Goal: Task Accomplishment & Management: Manage account settings

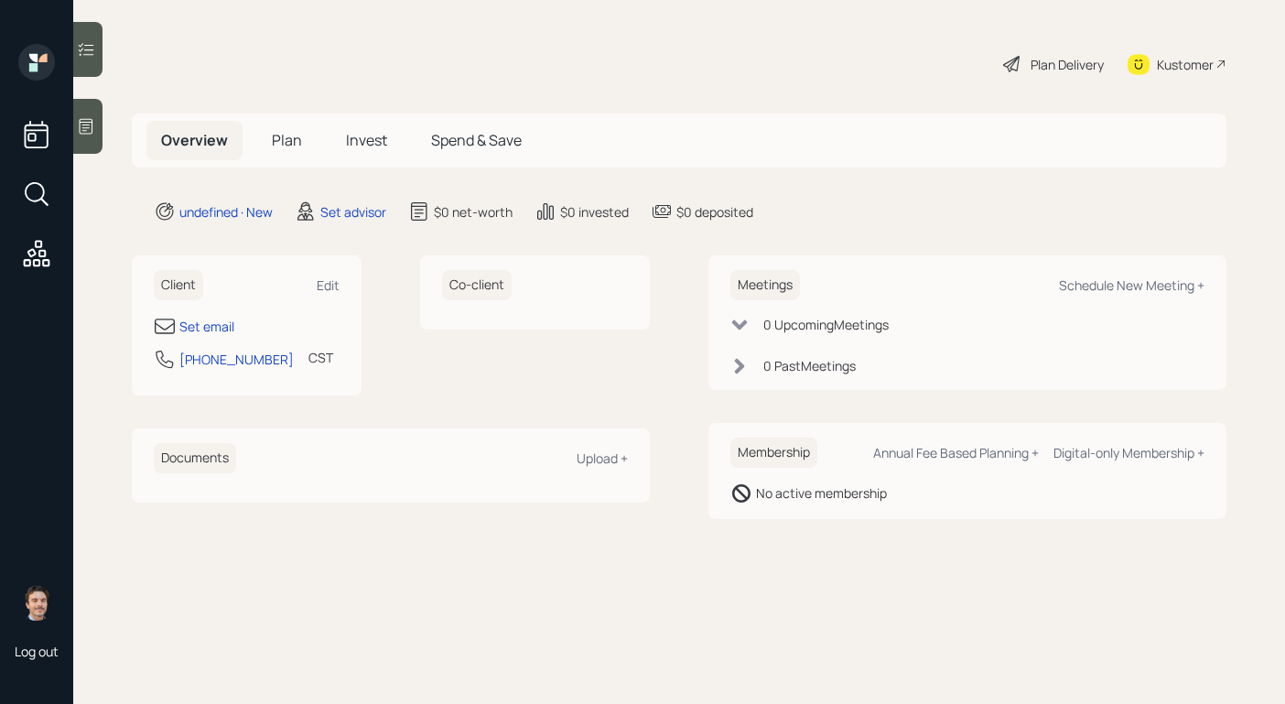
click at [327, 274] on div "Client Edit" at bounding box center [247, 285] width 186 height 30
click at [326, 283] on div "Edit" at bounding box center [328, 284] width 23 height 17
select select "America/[GEOGRAPHIC_DATA]"
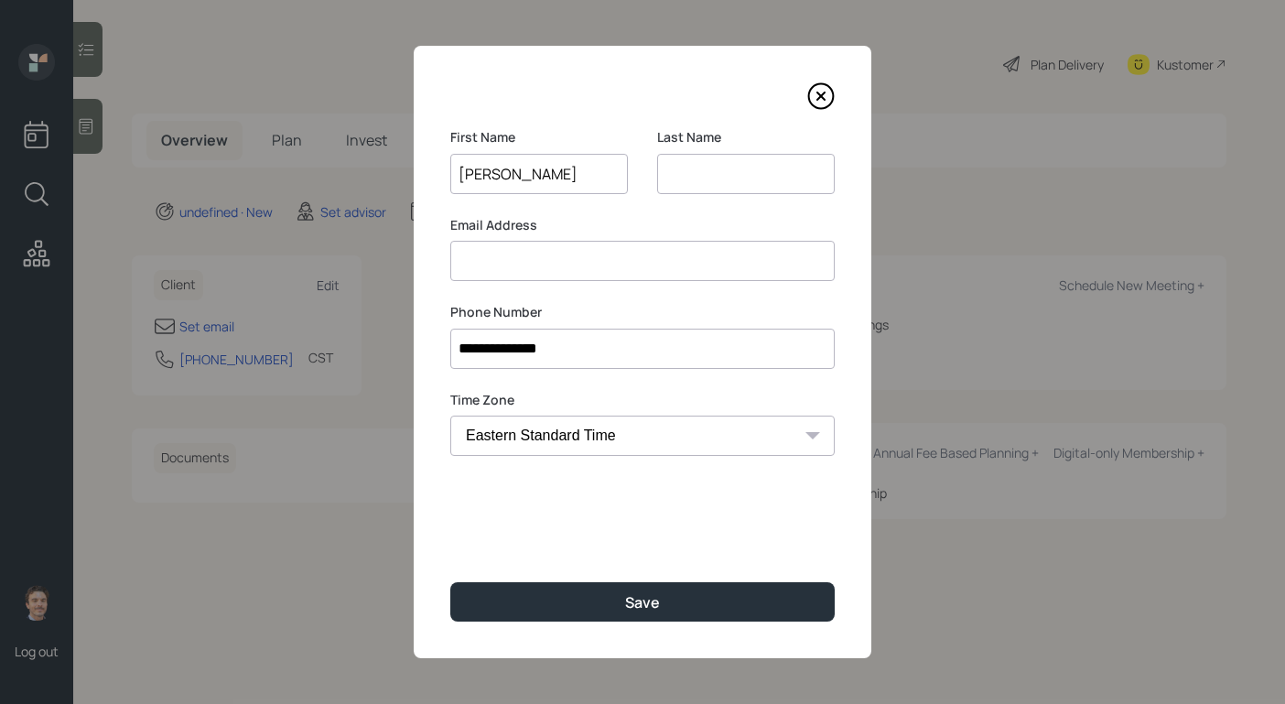
type input "[PERSON_NAME]"
click at [538, 578] on div "**********" at bounding box center [643, 352] width 458 height 612
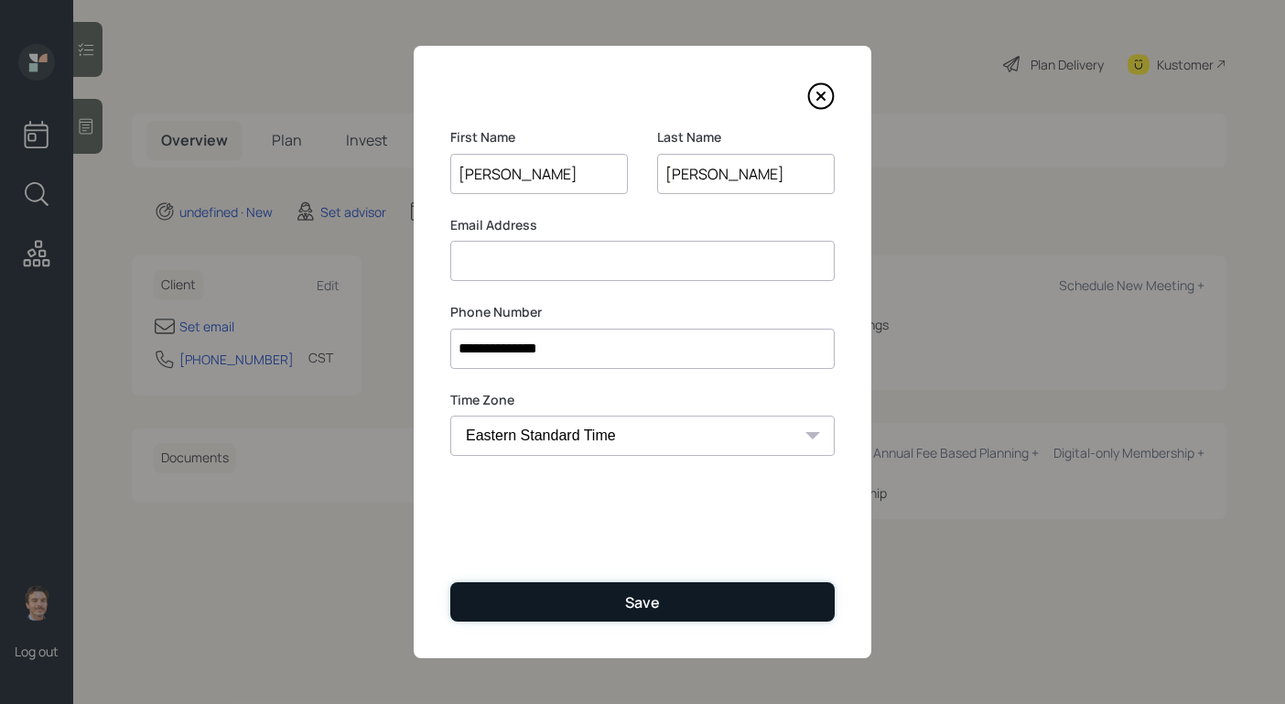
click at [538, 601] on button "Save" at bounding box center [642, 601] width 384 height 39
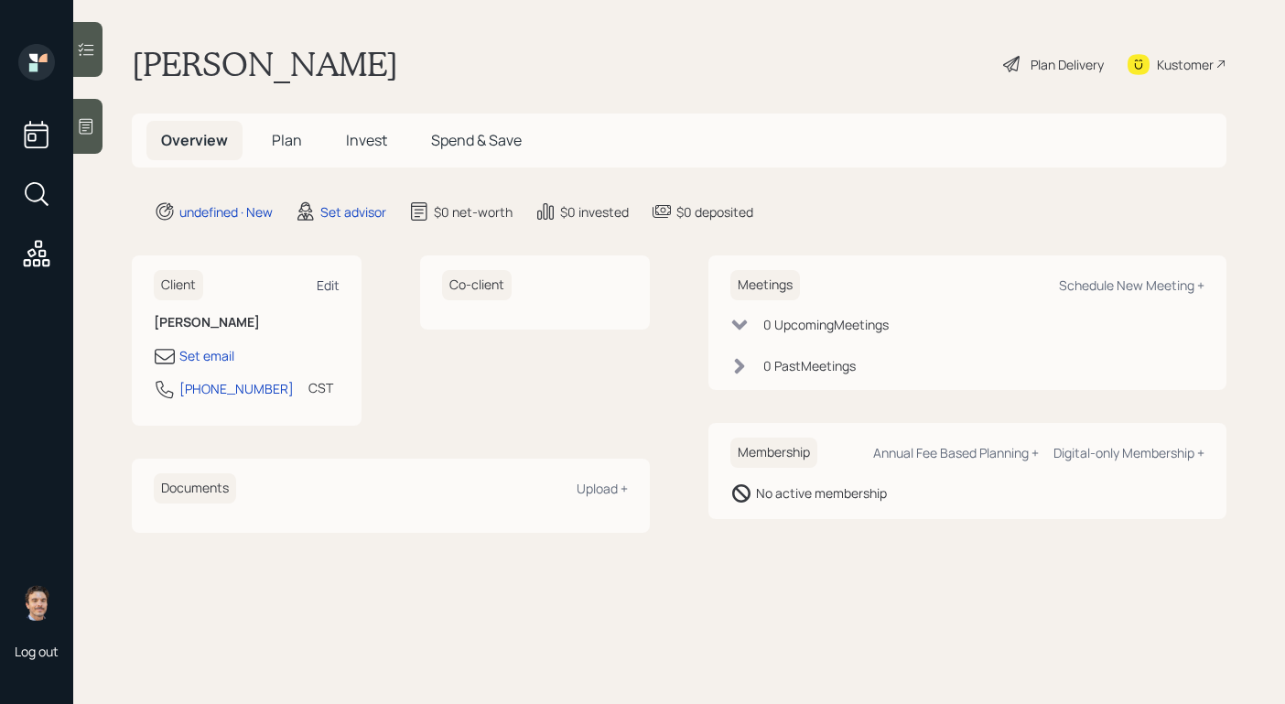
click at [333, 283] on div "Edit" at bounding box center [328, 284] width 23 height 17
select select "America/[GEOGRAPHIC_DATA]"
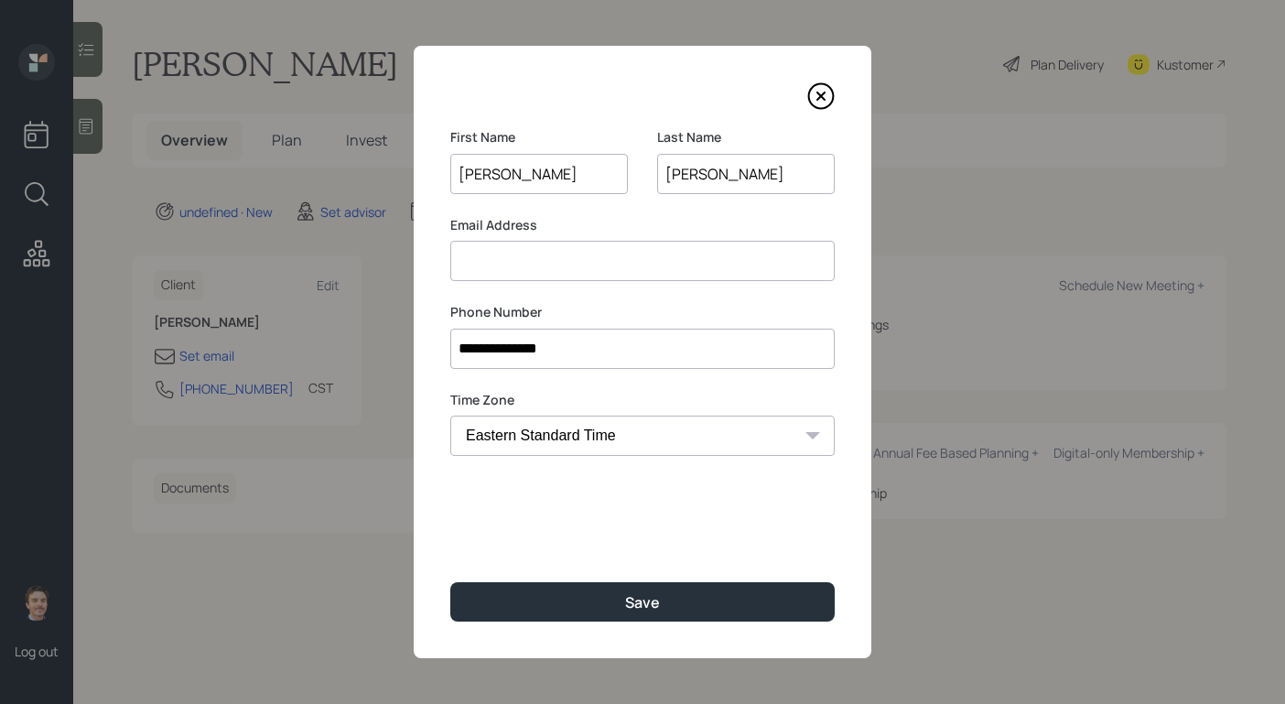
click at [590, 274] on input at bounding box center [642, 261] width 384 height 40
type input "lanceleavell"
click at [775, 170] on input "[PERSON_NAME]" at bounding box center [746, 174] width 178 height 40
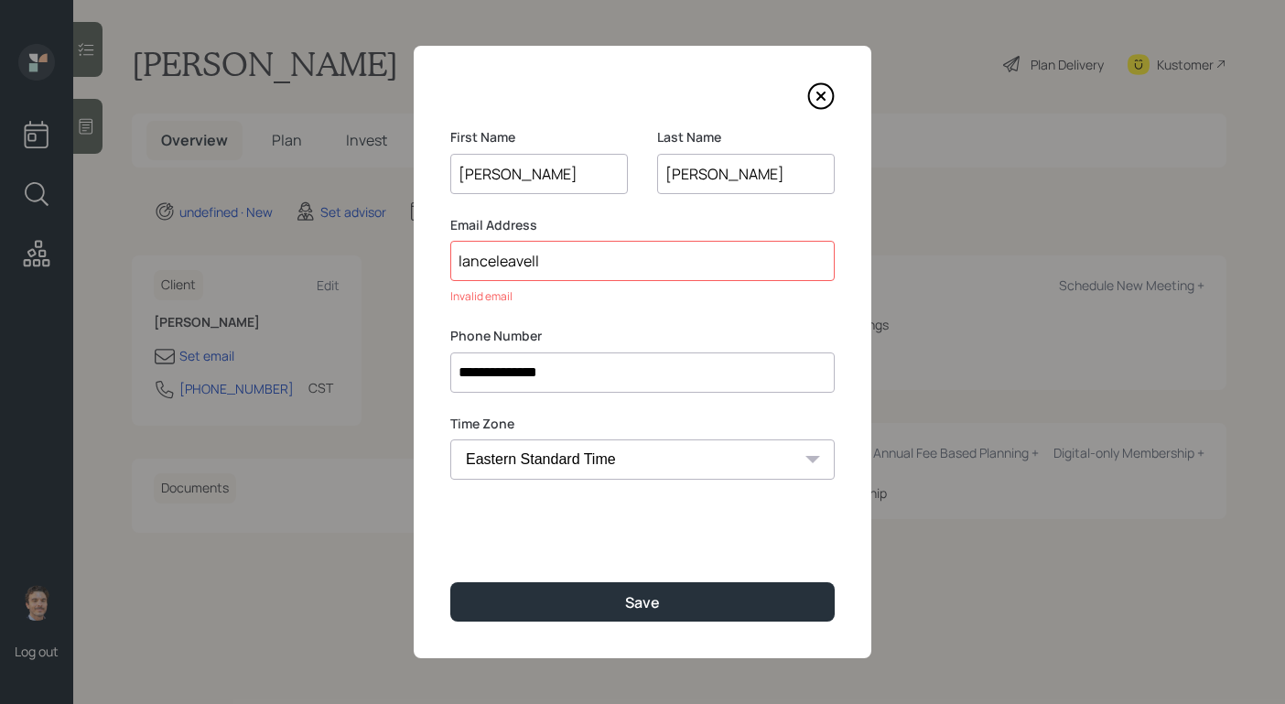
type input "[PERSON_NAME]"
click at [704, 268] on input "lanceleavell" at bounding box center [642, 261] width 384 height 40
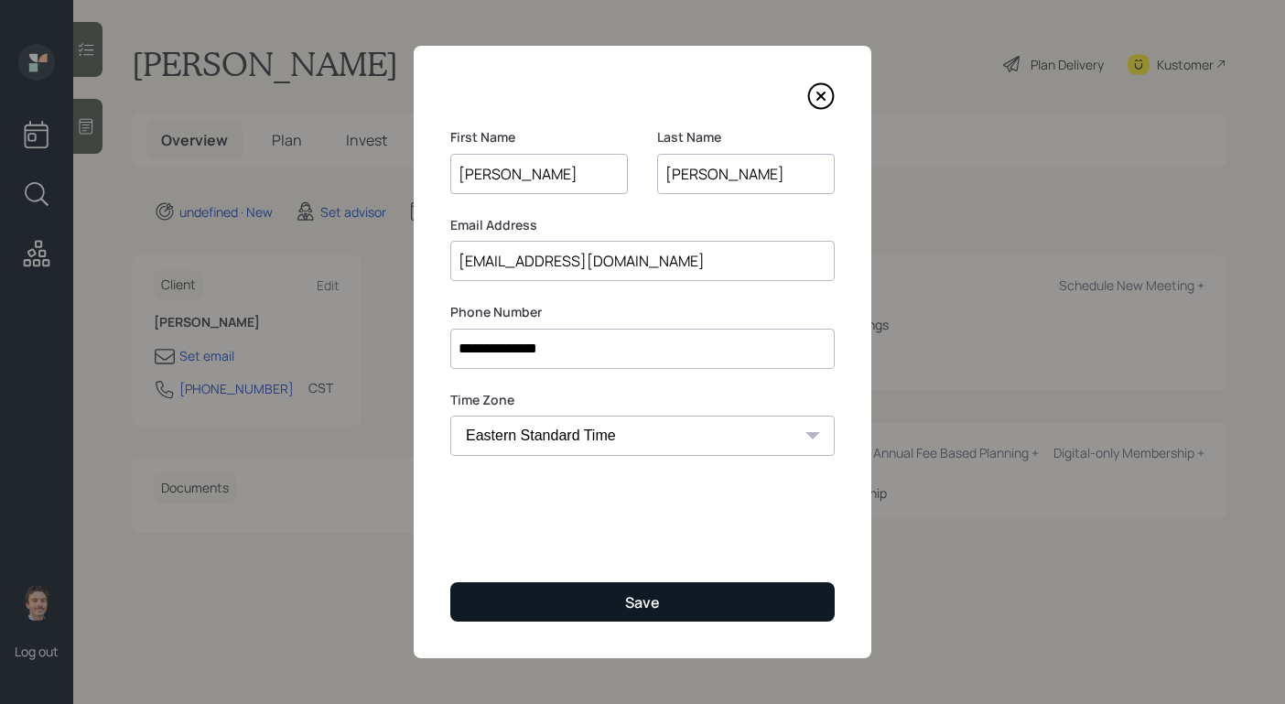
type input "[EMAIL_ADDRESS][DOMAIN_NAME]"
click at [689, 584] on button "Save" at bounding box center [642, 601] width 384 height 39
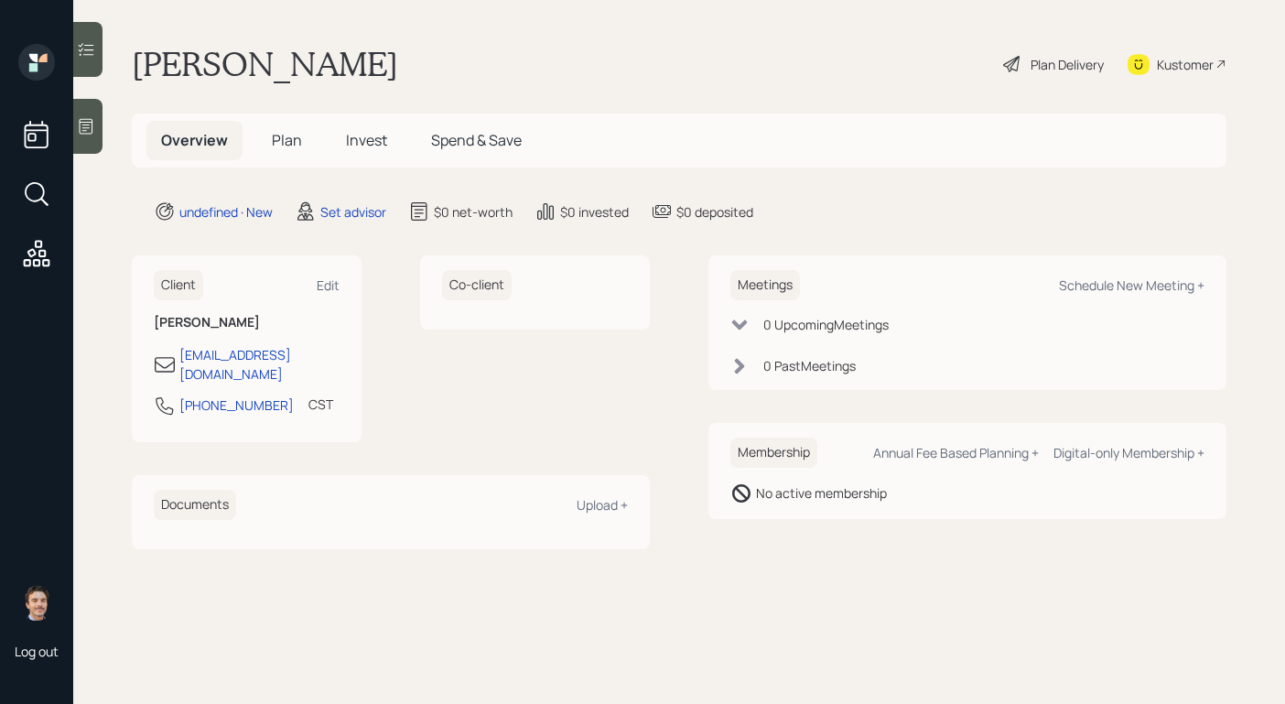
click at [1143, 271] on div "Meetings Schedule New Meeting +" at bounding box center [967, 285] width 474 height 30
click at [1137, 279] on div "Schedule New Meeting +" at bounding box center [1132, 284] width 146 height 17
select select "round-[PERSON_NAME]"
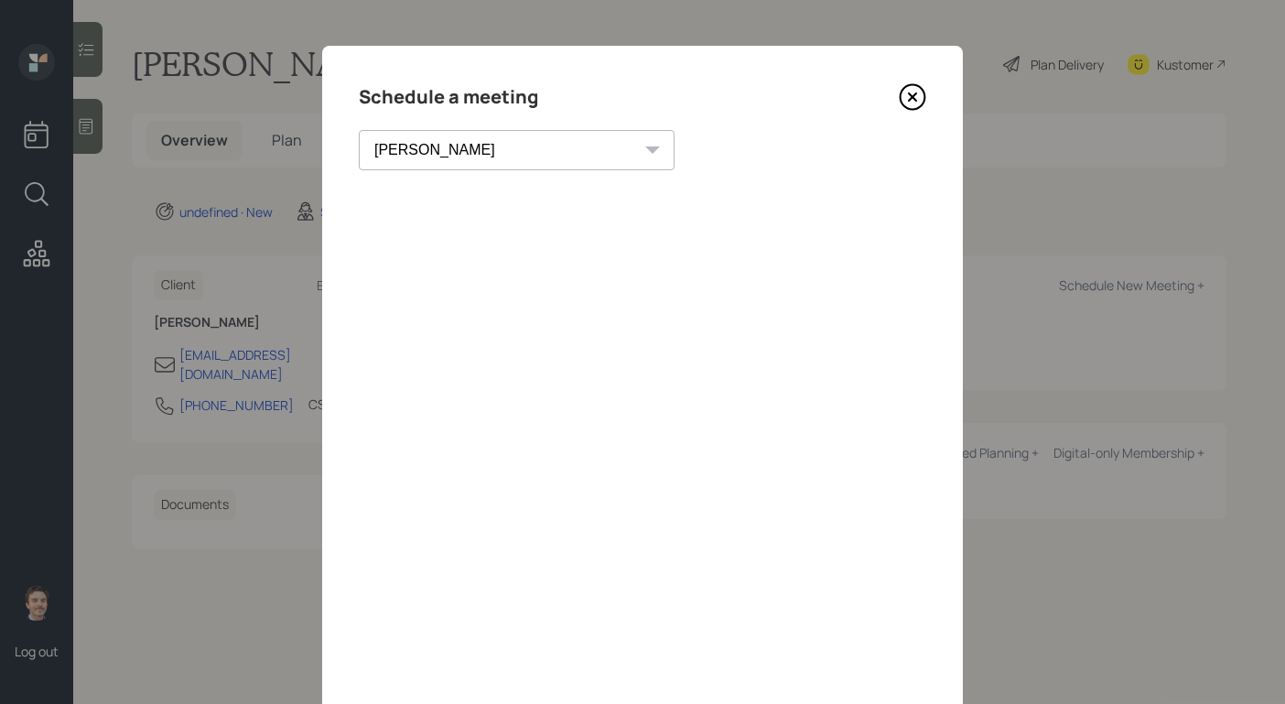
click at [904, 109] on icon at bounding box center [912, 96] width 27 height 27
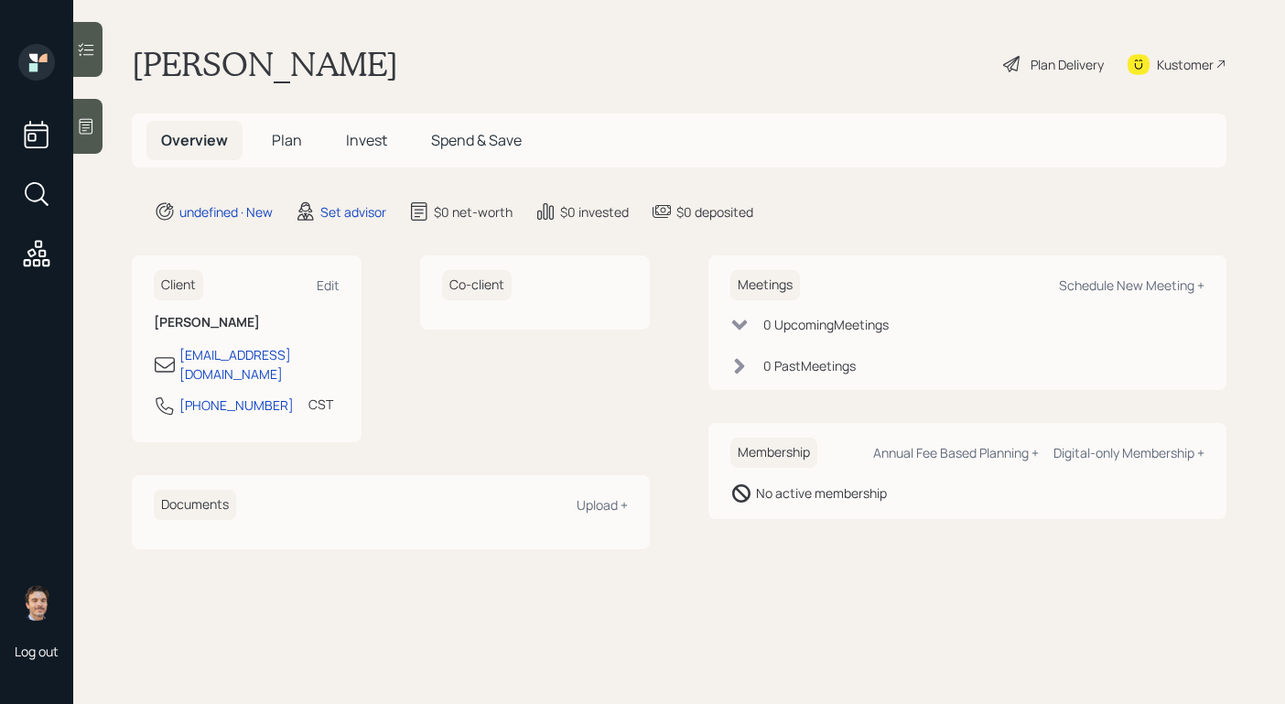
click at [94, 131] on icon at bounding box center [86, 126] width 18 height 18
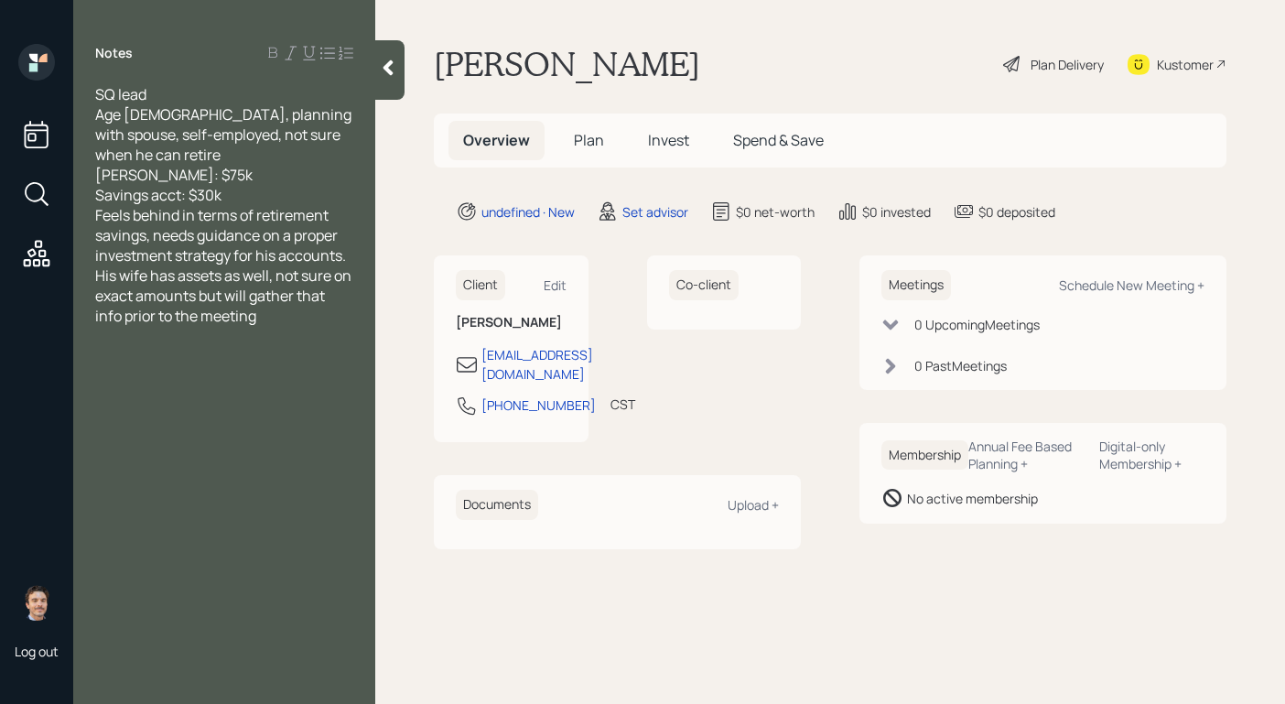
click at [267, 185] on div "Savings acct: $30k" at bounding box center [224, 195] width 258 height 20
click at [390, 79] on div at bounding box center [389, 70] width 29 height 60
